Goal: Task Accomplishment & Management: Manage account settings

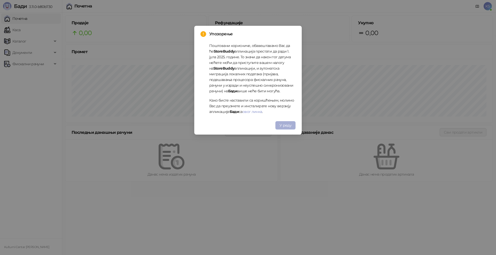
click at [286, 125] on span "У реду" at bounding box center [285, 125] width 12 height 5
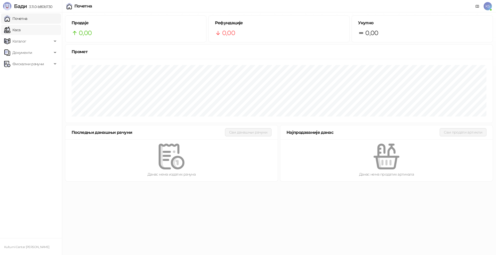
click at [17, 33] on link "Каса" at bounding box center [12, 30] width 16 height 10
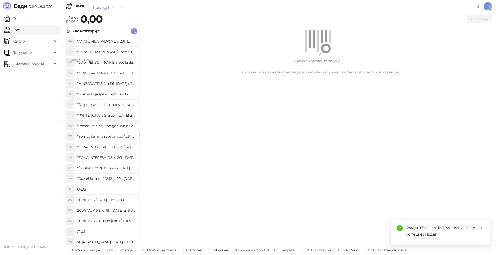
click at [435, 189] on div "Нема артикала на рачуну. Користите бар код читач, претрагу или унесите шифру ка…" at bounding box center [317, 135] width 356 height 219
click at [20, 28] on link "Каса" at bounding box center [12, 30] width 16 height 10
click at [38, 51] on span "Документи" at bounding box center [28, 53] width 48 height 10
click at [29, 65] on link "Улазни документи" at bounding box center [26, 64] width 41 height 10
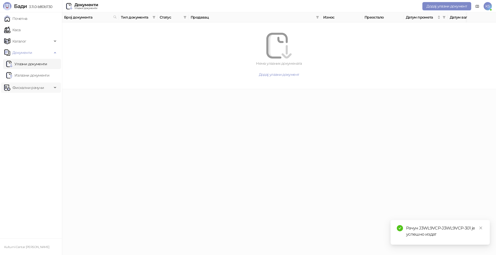
click at [36, 85] on span "Фискални рачуни" at bounding box center [28, 88] width 32 height 10
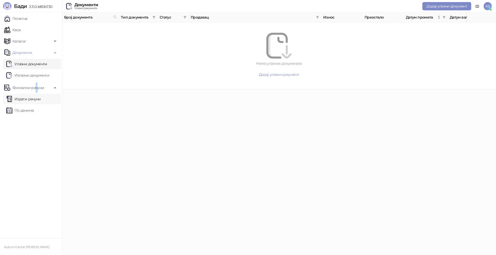
click at [34, 101] on link "Издати рачуни" at bounding box center [23, 99] width 35 height 10
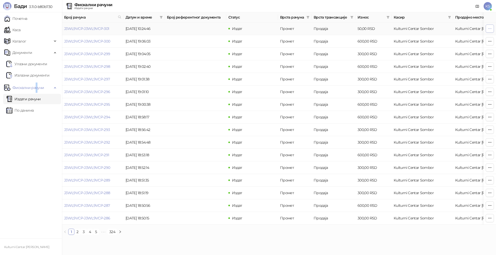
click at [491, 29] on icon "button" at bounding box center [490, 29] width 4 height 4
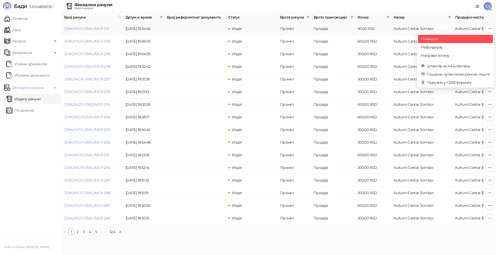
click at [459, 38] on span "Поништи" at bounding box center [455, 39] width 69 height 6
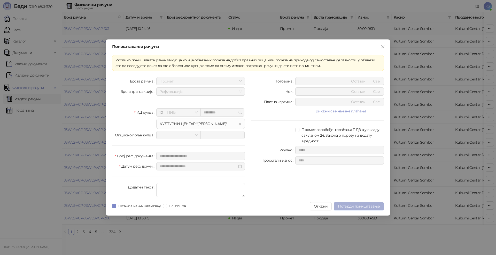
click at [359, 208] on span "Потврди поништавање" at bounding box center [359, 206] width 42 height 5
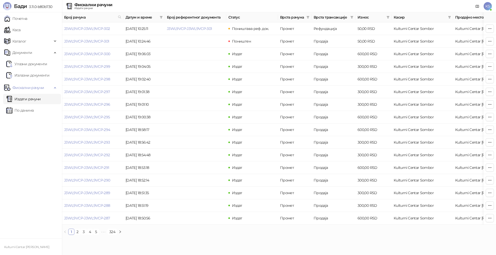
click at [488, 4] on span "KS" at bounding box center [487, 6] width 8 height 8
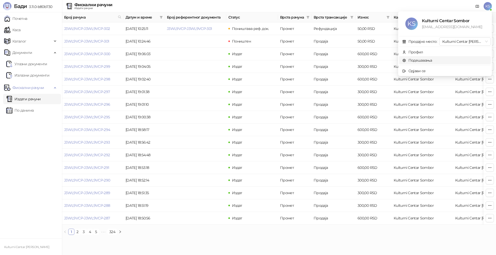
click at [432, 60] on link "Подешавања" at bounding box center [417, 60] width 30 height 5
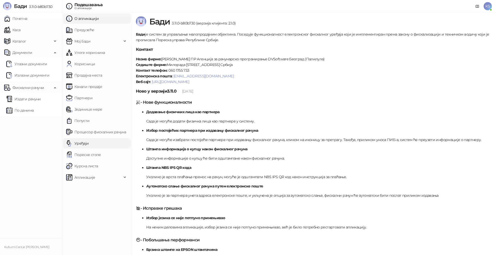
click at [89, 142] on link "Уређаји" at bounding box center [77, 143] width 23 height 10
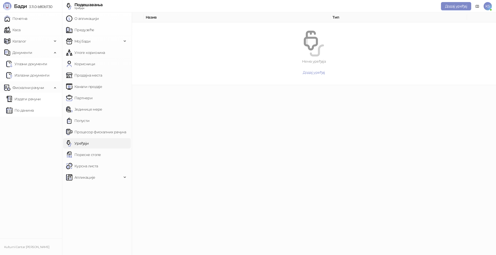
click at [470, 37] on div at bounding box center [313, 44] width 343 height 26
click at [357, 48] on div at bounding box center [313, 44] width 343 height 26
drag, startPoint x: 311, startPoint y: 71, endPoint x: 317, endPoint y: 71, distance: 5.4
click at [311, 71] on span "Додај уређај" at bounding box center [314, 72] width 22 height 5
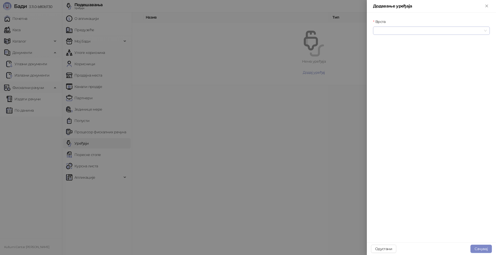
click at [394, 29] on input "Врста" at bounding box center [429, 31] width 106 height 8
click at [421, 57] on div "Термални штампач" at bounding box center [431, 58] width 108 height 6
click at [414, 53] on input "Повезивање" at bounding box center [429, 53] width 106 height 8
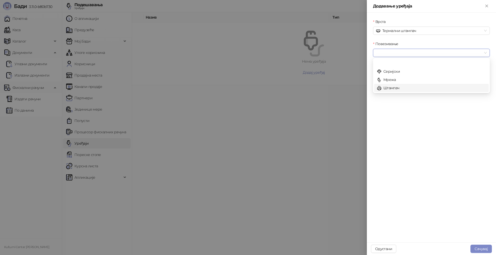
click at [406, 88] on div "Штампач" at bounding box center [431, 88] width 108 height 6
click at [404, 79] on input "Уређај" at bounding box center [429, 75] width 106 height 8
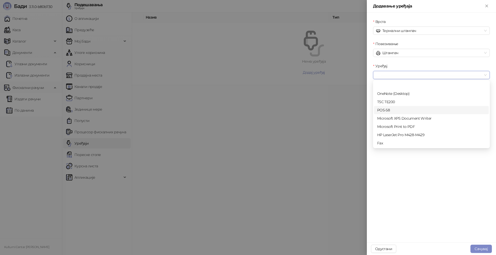
click at [407, 110] on div "POS-58" at bounding box center [431, 110] width 108 height 6
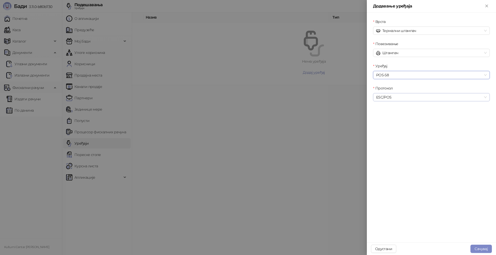
click at [415, 96] on span "ESC/POS" at bounding box center [431, 97] width 111 height 8
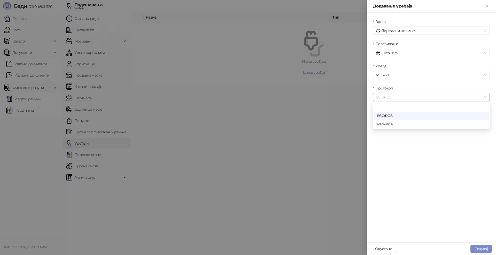
click at [415, 96] on span "ESC/POS" at bounding box center [431, 97] width 111 height 8
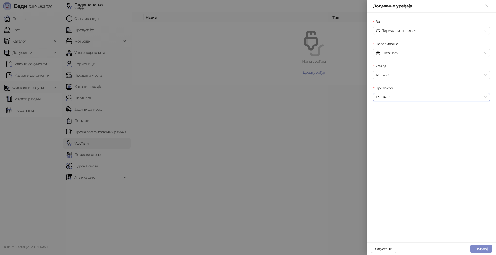
click at [415, 96] on span "ESC/POS" at bounding box center [431, 97] width 111 height 8
click at [412, 129] on div "Врста Термални штампач Повезивање Штампач Уређај POS-58 Протокол ESC/POS ESC/POS" at bounding box center [431, 128] width 129 height 230
drag, startPoint x: 483, startPoint y: 248, endPoint x: 475, endPoint y: 243, distance: 9.1
click at [482, 248] on button "Сачувај" at bounding box center [480, 249] width 21 height 8
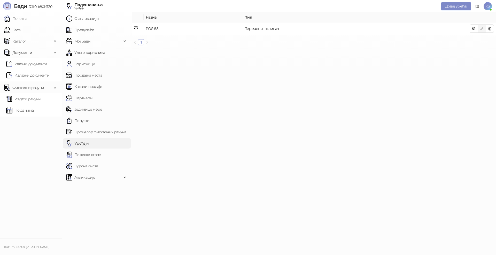
click at [306, 121] on main "Назив Тип POS-58 Термални штампач 1" at bounding box center [314, 133] width 364 height 243
click at [97, 19] on link "О апликацији" at bounding box center [82, 18] width 33 height 10
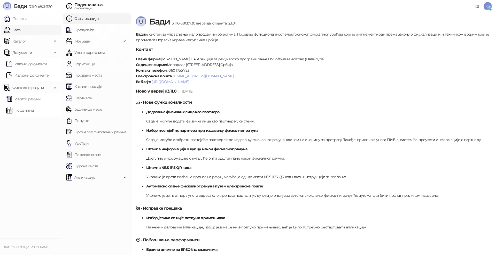
click at [12, 29] on link "Каса" at bounding box center [12, 30] width 16 height 10
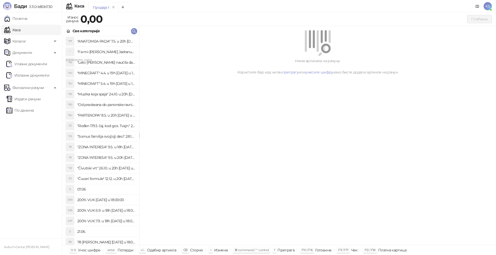
click at [219, 115] on div "Нема артикала на рачуну. Користите бар код читач, претрагу или унесите шифру ка…" at bounding box center [317, 135] width 356 height 219
click at [26, 40] on span "Каталог" at bounding box center [28, 41] width 48 height 10
click at [20, 32] on link "Каса" at bounding box center [12, 30] width 16 height 10
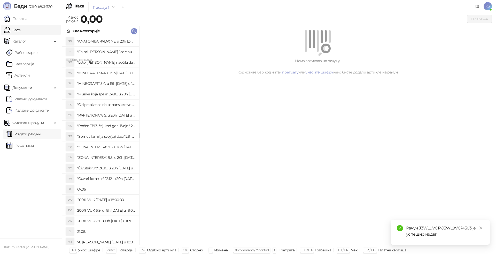
click at [28, 136] on link "Издати рачуни" at bounding box center [23, 134] width 35 height 10
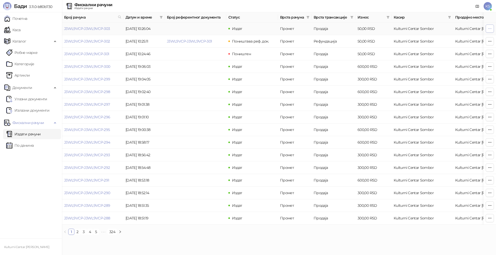
click at [490, 30] on icon "button" at bounding box center [490, 29] width 4 height 4
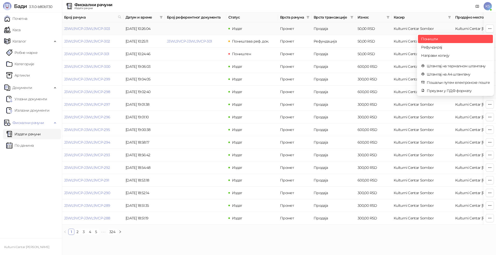
click at [448, 40] on span "Поништи" at bounding box center [455, 39] width 69 height 6
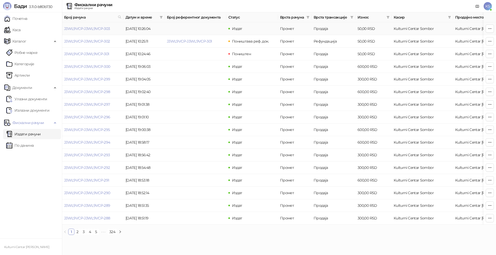
type input "**********"
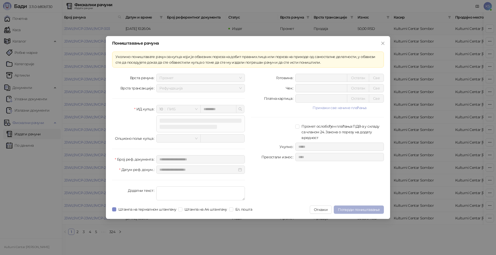
click at [352, 210] on span "Потврди поништавање" at bounding box center [359, 210] width 42 height 5
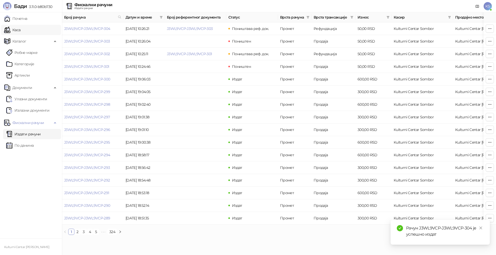
click at [17, 27] on link "Каса" at bounding box center [12, 30] width 16 height 10
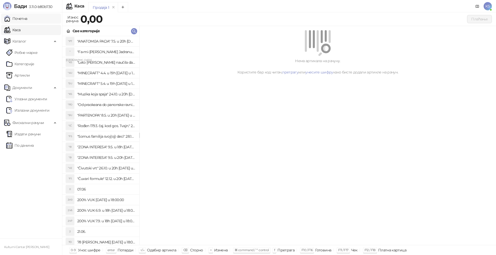
click at [27, 23] on link "Почетна" at bounding box center [15, 18] width 23 height 10
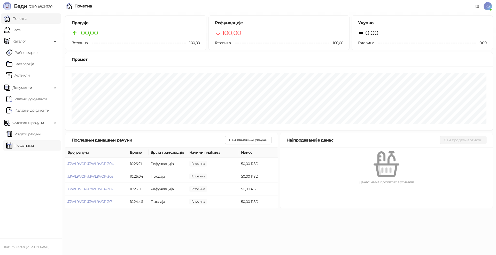
click at [30, 146] on link "По данима" at bounding box center [19, 145] width 27 height 10
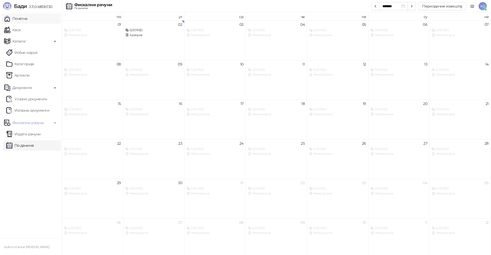
click at [19, 21] on link "Почетна" at bounding box center [15, 18] width 23 height 10
